Goal: Transaction & Acquisition: Purchase product/service

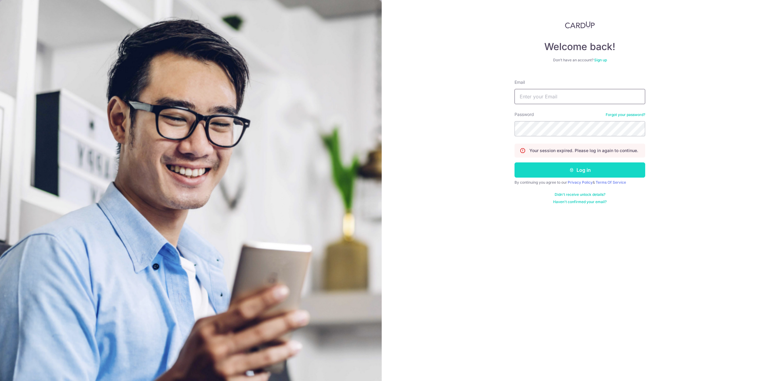
type input "hello@c71.sg"
drag, startPoint x: 569, startPoint y: 173, endPoint x: 493, endPoint y: 156, distance: 78.2
click at [569, 173] on button "Log in" at bounding box center [580, 170] width 131 height 15
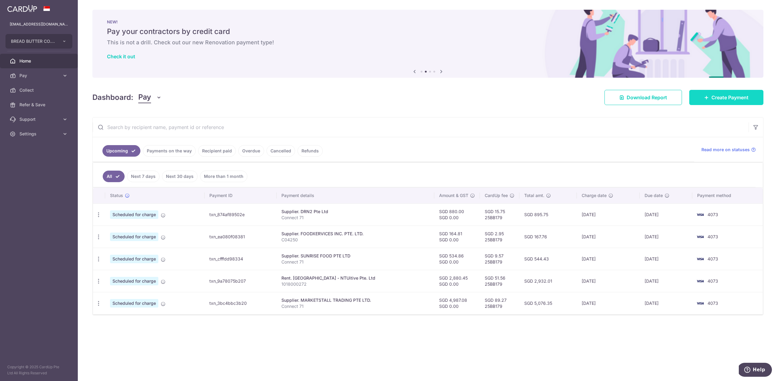
click at [735, 99] on span "Create Payment" at bounding box center [729, 97] width 37 height 7
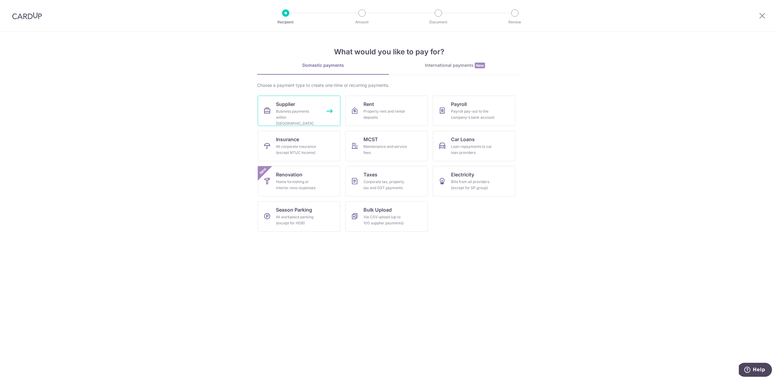
click at [308, 107] on link "Supplier Business payments within Singapore" at bounding box center [299, 111] width 83 height 30
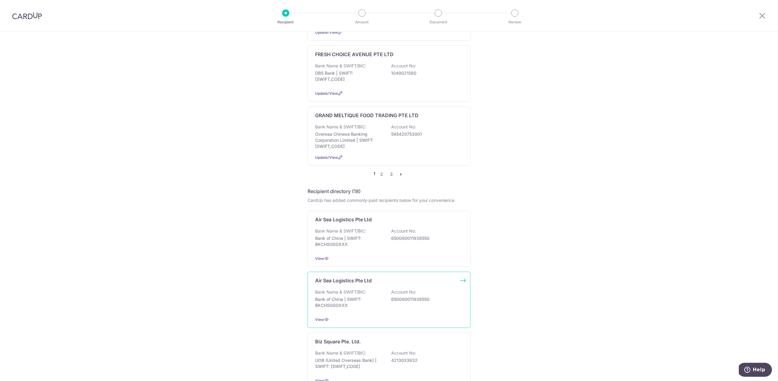
scroll to position [532, 0]
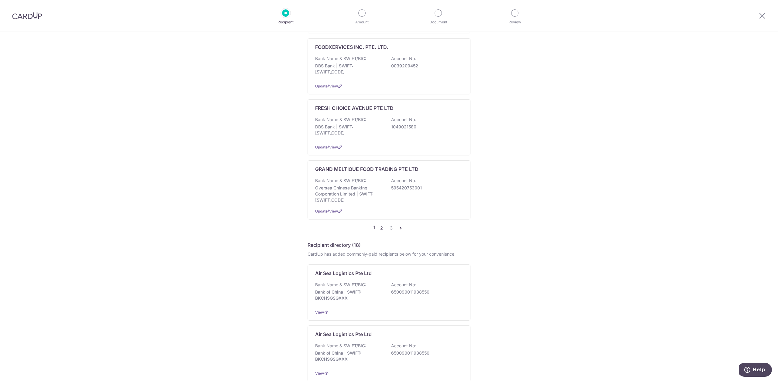
click at [382, 225] on link "2" at bounding box center [381, 228] width 7 height 7
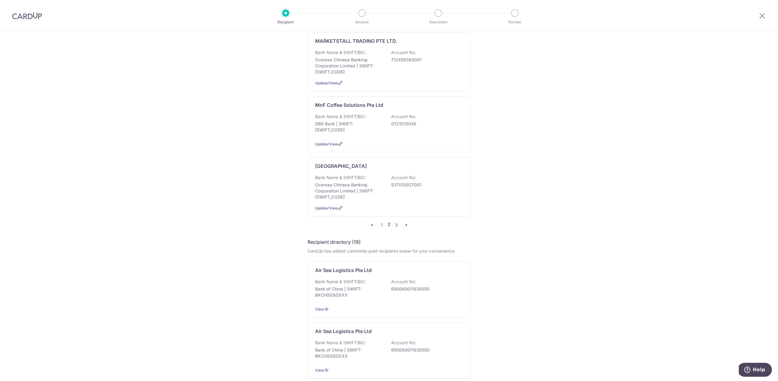
scroll to position [0, 0]
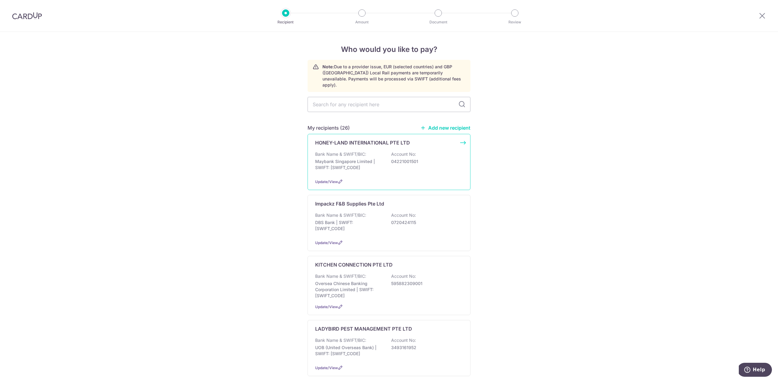
click at [391, 165] on div "Bank Name & SWIFT/BIC: Maybank Singapore Limited | SWIFT: [SWIFT_CODE] Account …" at bounding box center [389, 162] width 148 height 22
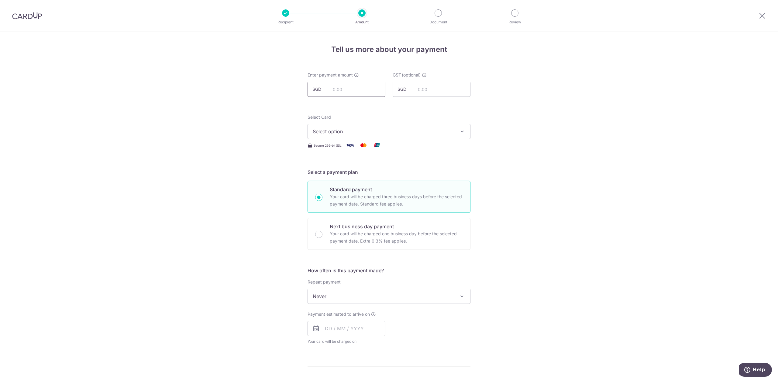
click at [345, 89] on input "text" at bounding box center [347, 89] width 78 height 15
type input "405.48"
click at [403, 127] on button "Select option" at bounding box center [389, 131] width 163 height 15
click at [398, 191] on span "**** 4073" at bounding box center [389, 189] width 153 height 7
drag, startPoint x: 347, startPoint y: 299, endPoint x: 350, endPoint y: 303, distance: 4.7
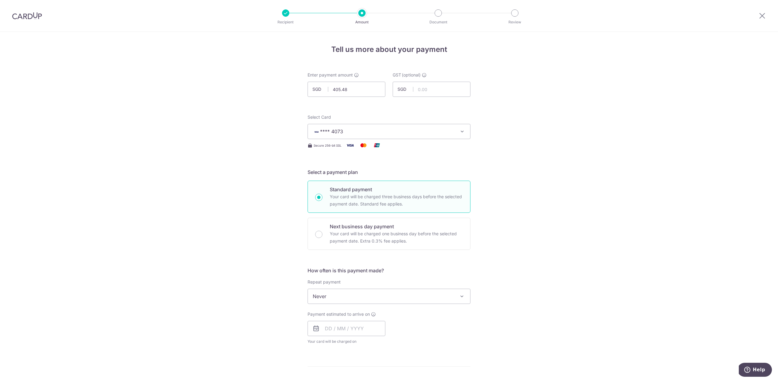
click at [347, 300] on span "Never" at bounding box center [389, 296] width 162 height 15
drag, startPoint x: 528, startPoint y: 310, endPoint x: 473, endPoint y: 316, distance: 55.1
click at [528, 310] on div "Tell us more about your payment Enter payment amount SGD 405.48 405.48 GST (opt…" at bounding box center [389, 327] width 778 height 590
click at [370, 323] on input "text" at bounding box center [347, 328] width 78 height 15
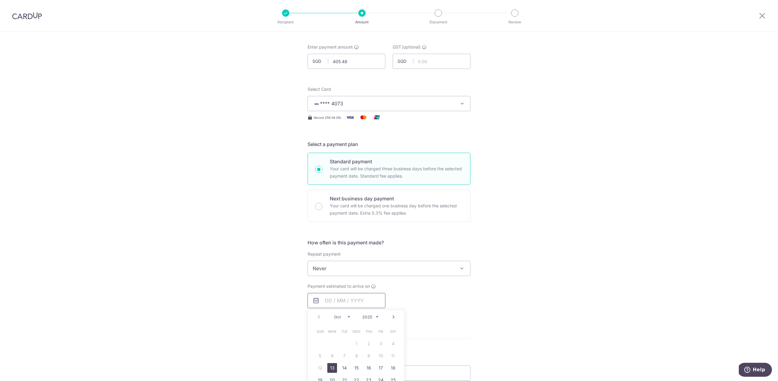
scroll to position [52, 0]
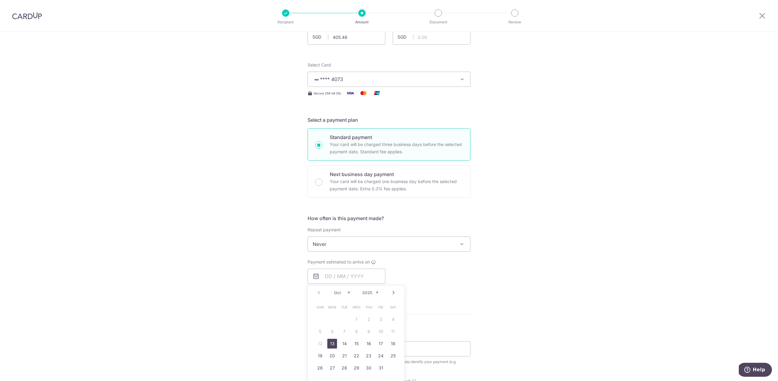
click at [332, 344] on link "13" at bounding box center [332, 344] width 10 height 10
type input "13/10/2025"
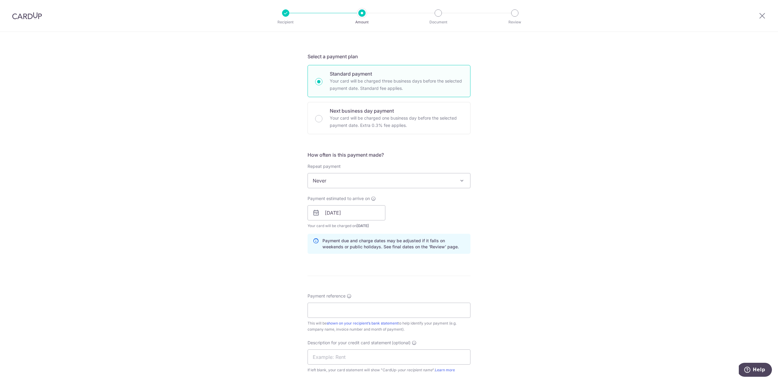
scroll to position [172, 0]
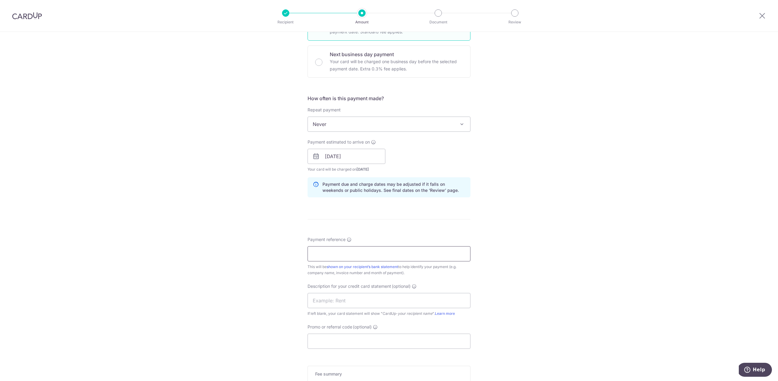
click at [366, 252] on input "Payment reference" at bounding box center [389, 253] width 163 height 15
type input "BREAD N BUTTER CO PTE LTD"
click at [372, 261] on input "BREAD N BUTTER CO PTE LTD" at bounding box center [389, 253] width 163 height 15
click at [332, 342] on input "Promo or referral code (optional)" at bounding box center [389, 341] width 163 height 15
paste input "25BB179"
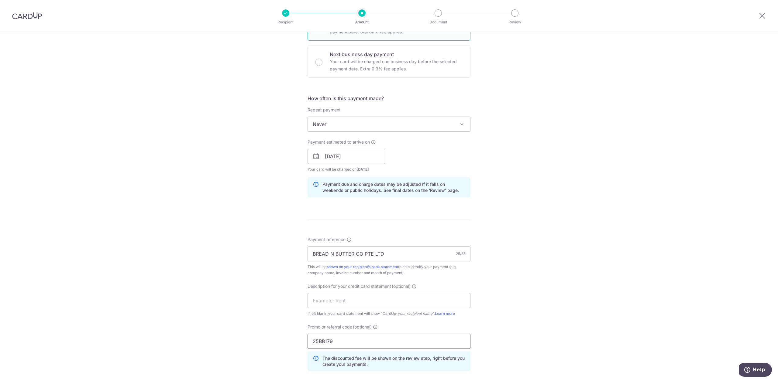
type input "25BB179"
click at [236, 300] on div "Tell us more about your payment Enter payment amount SGD 405.48 405.48 GST (opt…" at bounding box center [389, 181] width 778 height 643
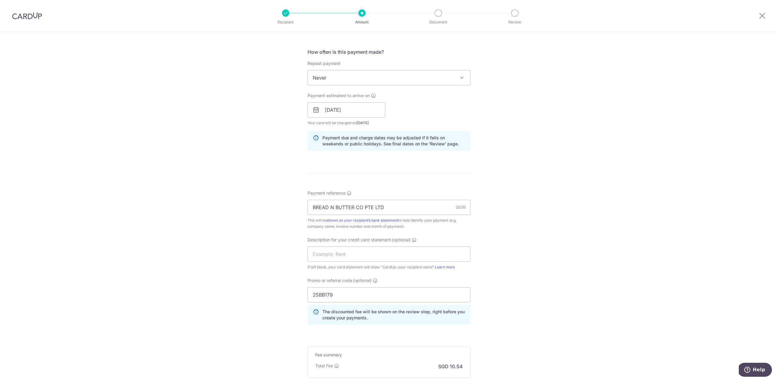
scroll to position [293, 0]
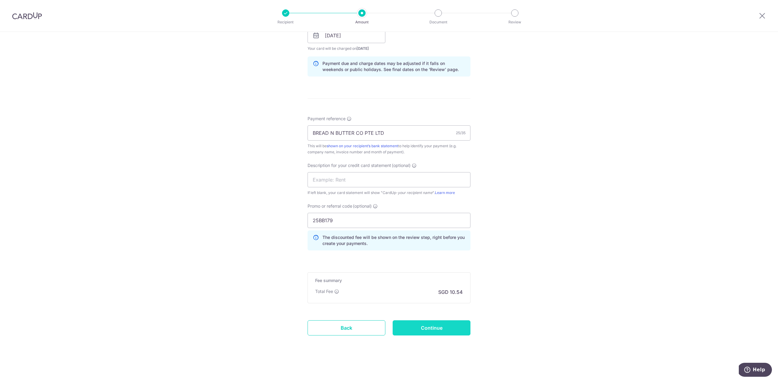
click at [436, 324] on input "Continue" at bounding box center [432, 328] width 78 height 15
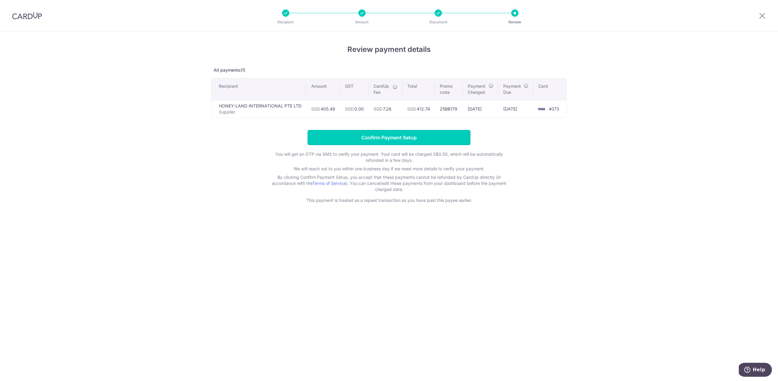
click at [442, 133] on input "Confirm Payment Setup" at bounding box center [389, 137] width 163 height 15
